Goal: Find specific page/section: Find specific page/section

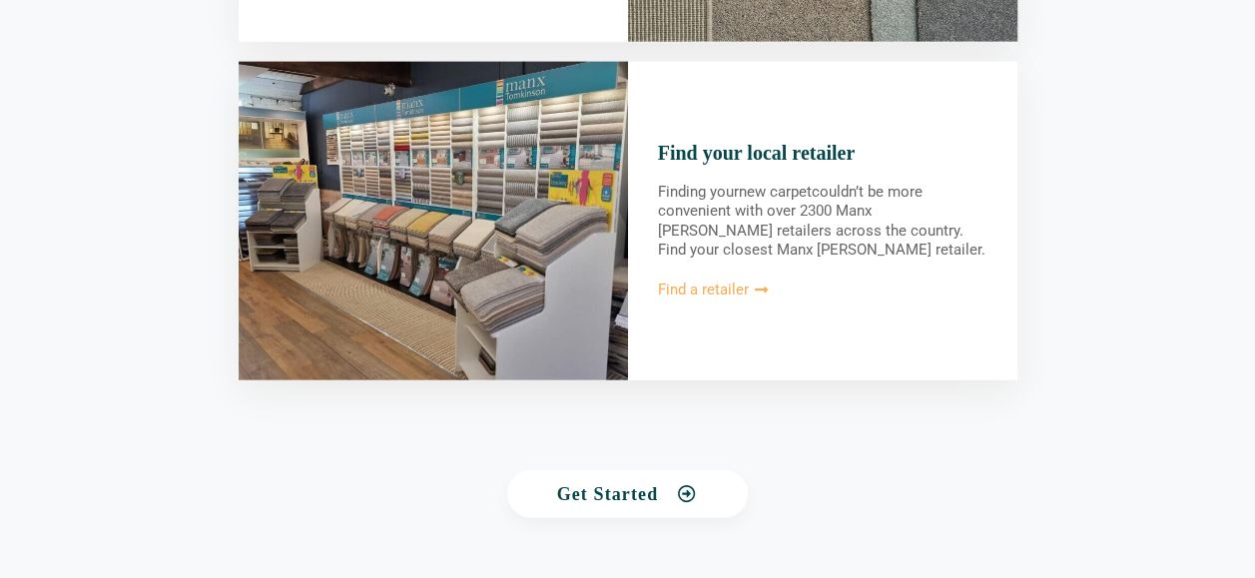
scroll to position [2139, 0]
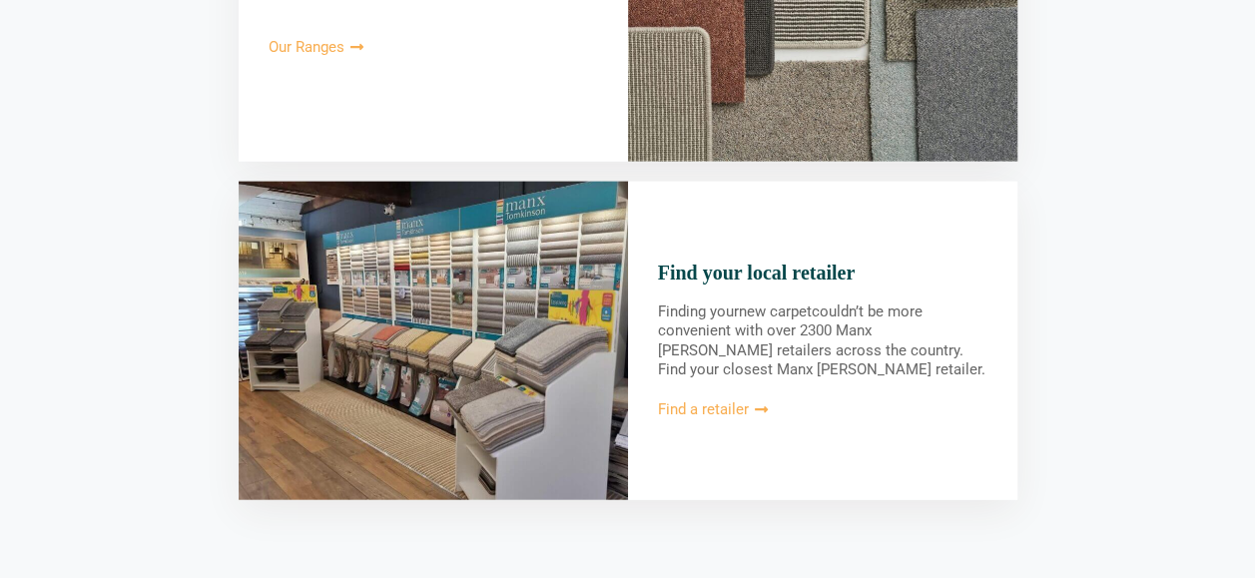
click at [711, 411] on span "Find a retailer" at bounding box center [703, 409] width 91 height 15
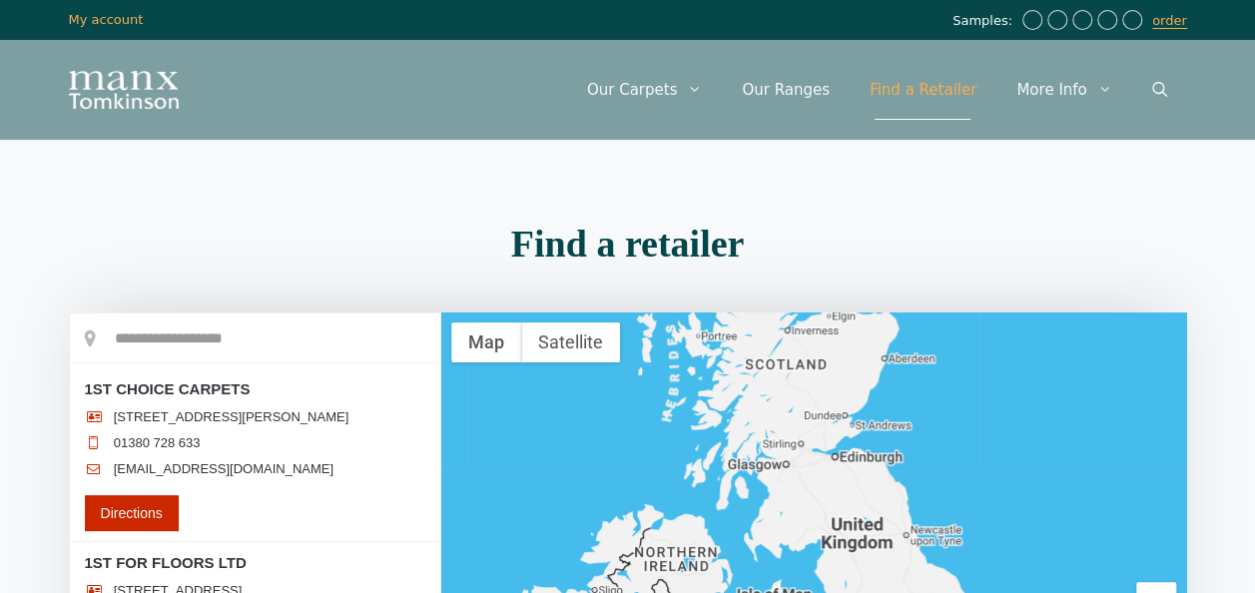
scroll to position [385, 0]
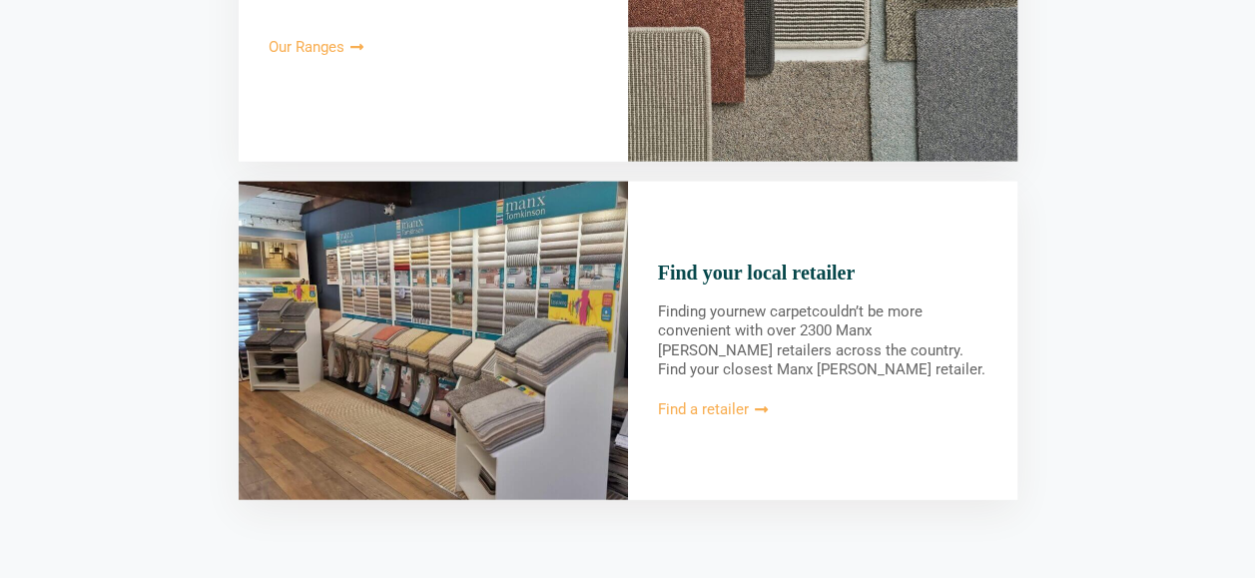
scroll to position [2139, 0]
